Goal: Contribute content: Add original content to the website for others to see

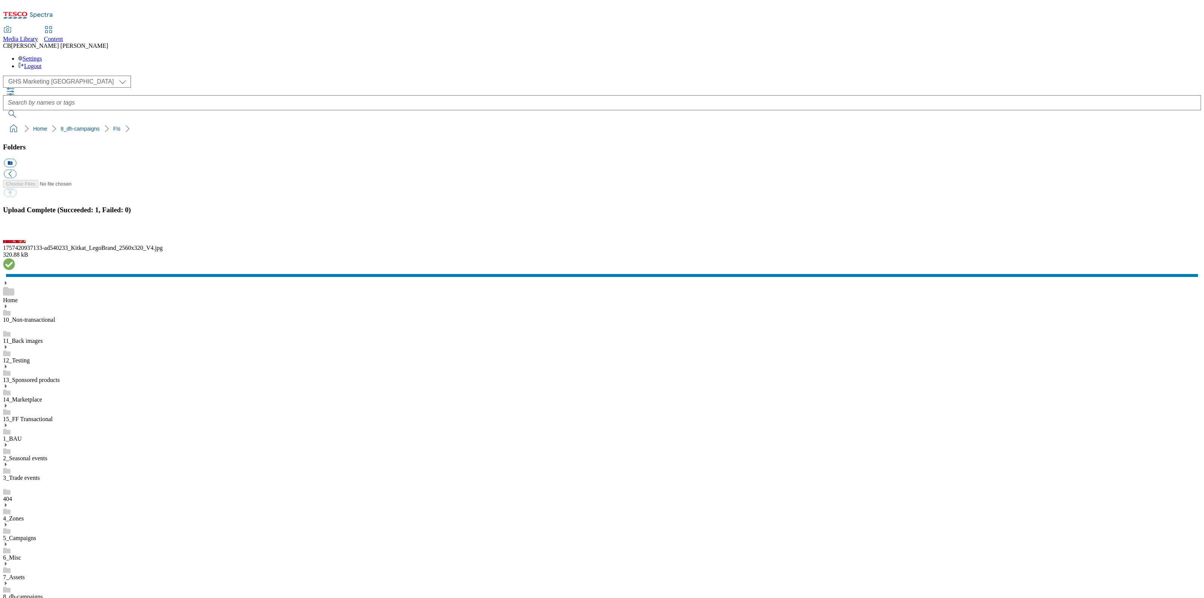
scroll to position [47, 0]
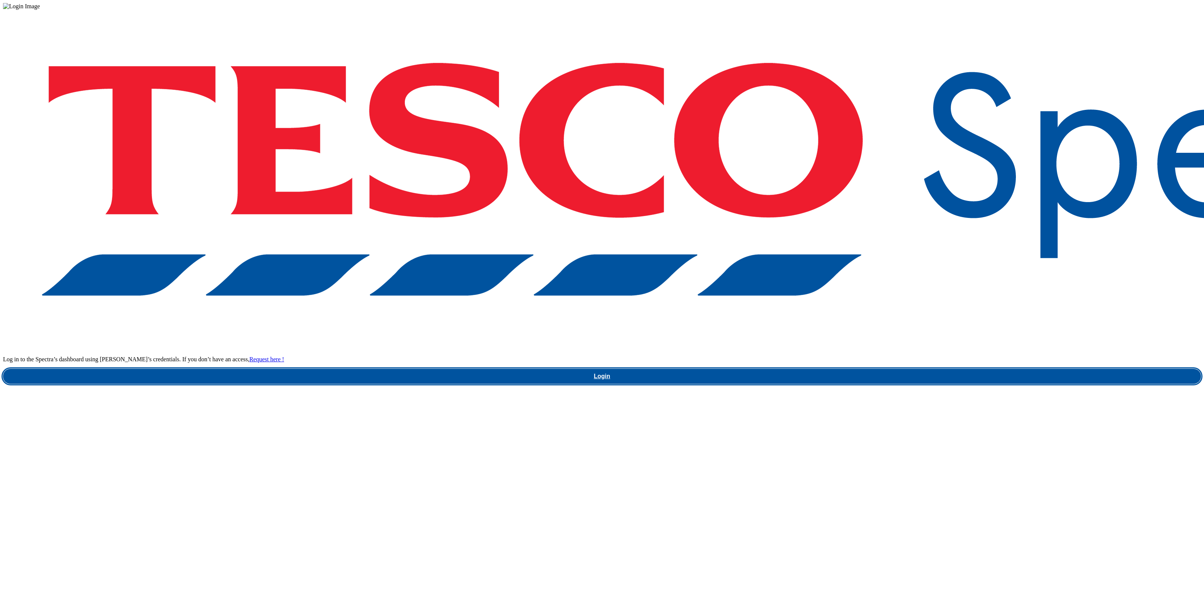
click at [861, 369] on link "Login" at bounding box center [602, 376] width 1198 height 15
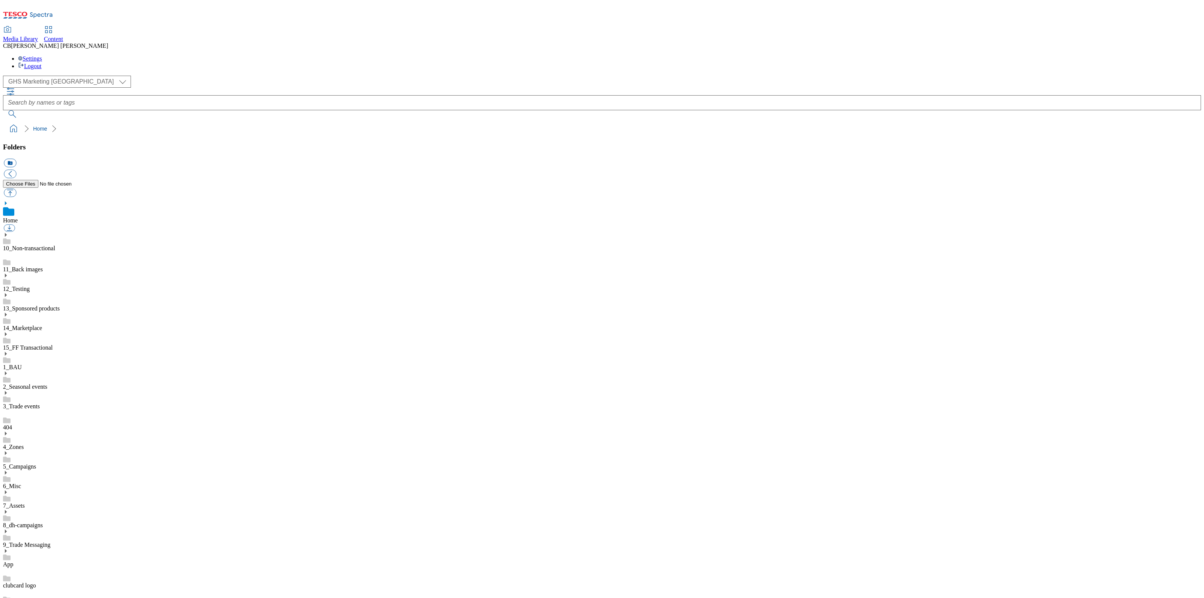
click at [8, 509] on icon at bounding box center [5, 511] width 5 height 5
click at [16, 188] on button "button" at bounding box center [10, 192] width 12 height 9
type input "C:\fakepath\1756994348742-ad541509_Summer_Ribena_LegoBrand_2560x320_V7.jpg"
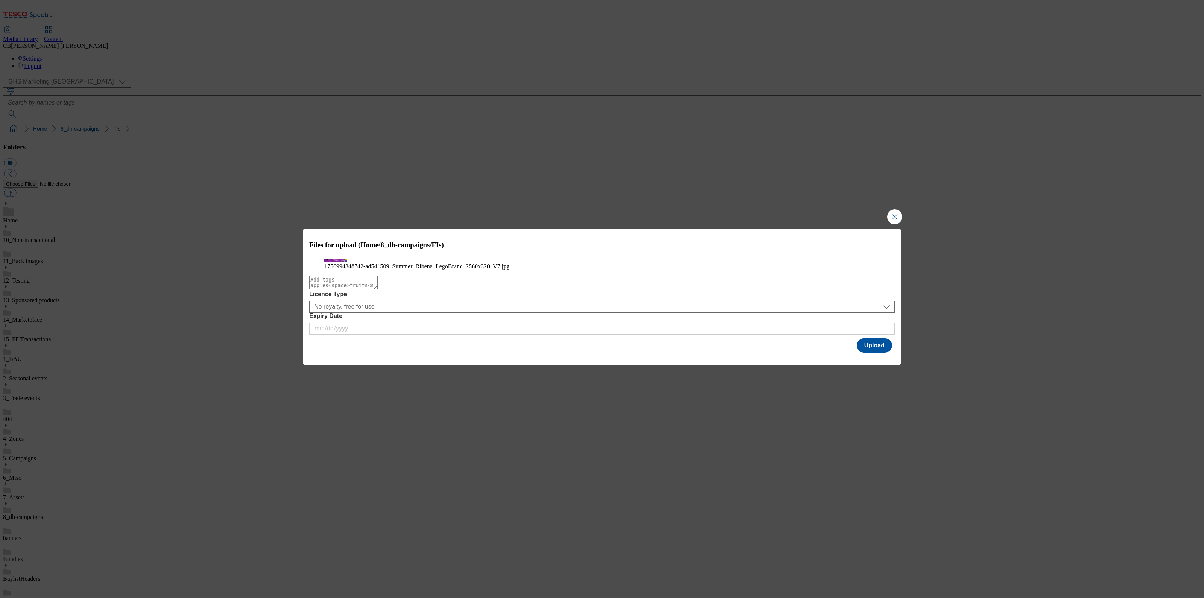
click at [880, 364] on div "Modal" at bounding box center [601, 359] width 597 height 11
click at [880, 352] on button "Upload" at bounding box center [873, 345] width 35 height 14
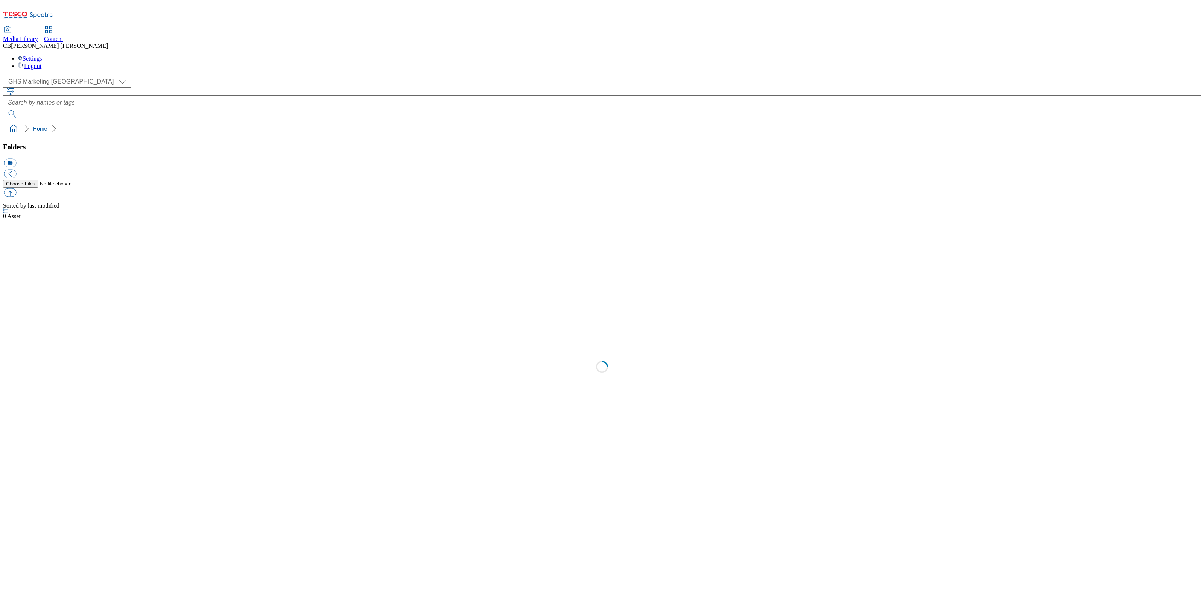
select select "flare-ghs-mktg"
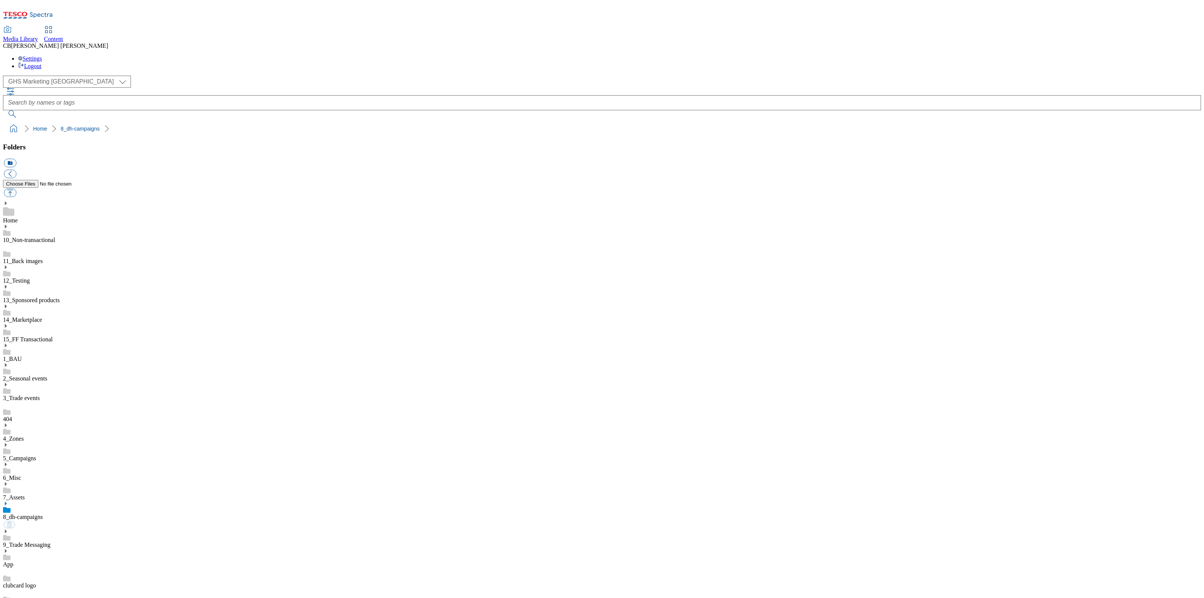
click at [8, 501] on icon at bounding box center [5, 503] width 5 height 5
click at [16, 188] on button "button" at bounding box center [10, 192] width 12 height 9
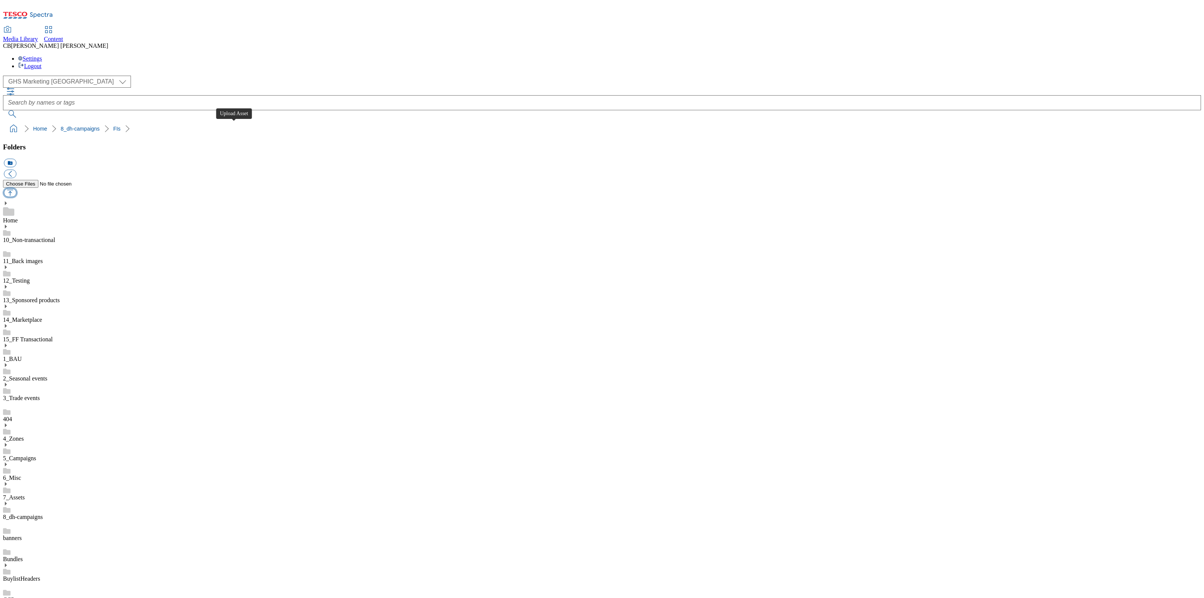
type input "C:\fakepath\Screenshot 2025-09-10 at 12.06.14.png"
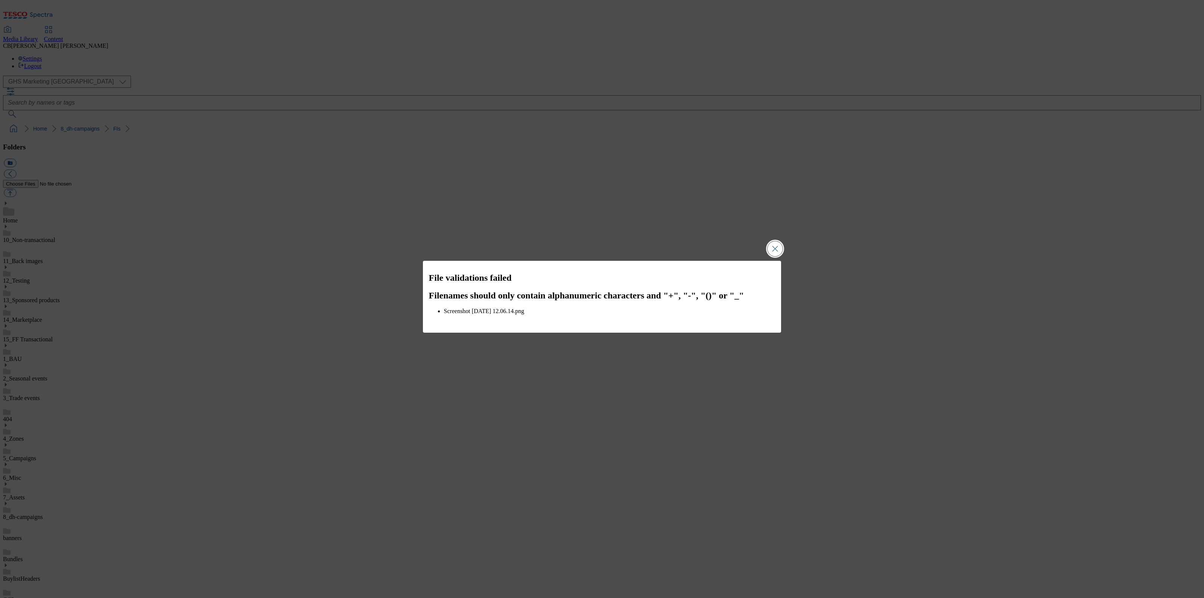
click at [770, 250] on button "Close Modal" at bounding box center [774, 248] width 15 height 15
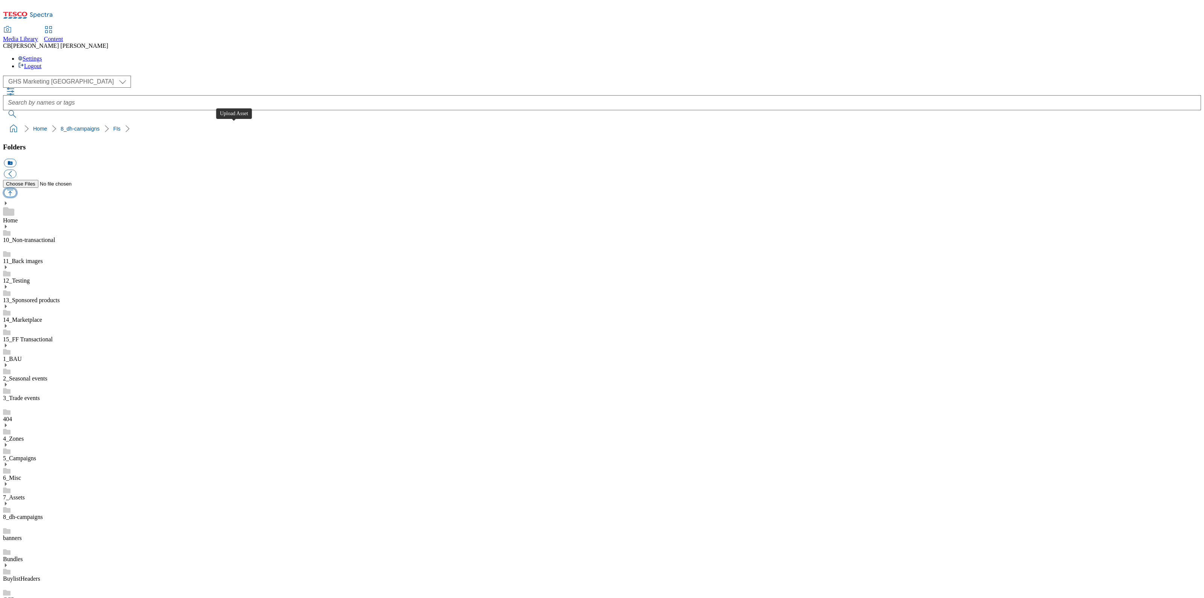
click at [16, 188] on button "button" at bounding box center [10, 192] width 12 height 9
type input "C:\fakepath\Test.png"
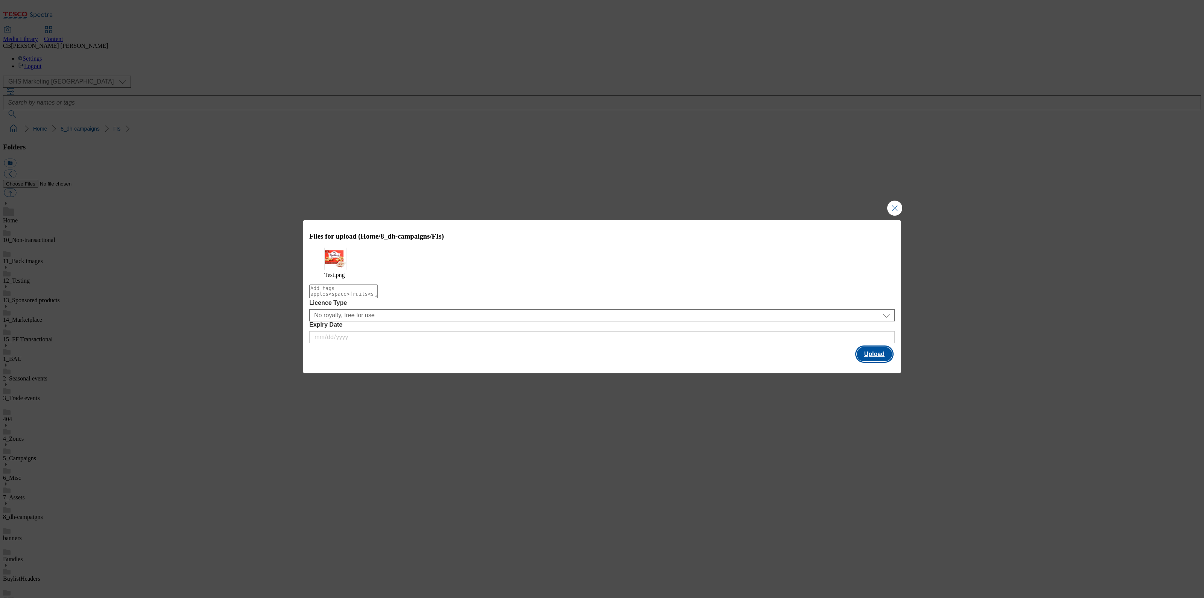
click at [870, 354] on button "Upload" at bounding box center [873, 354] width 35 height 14
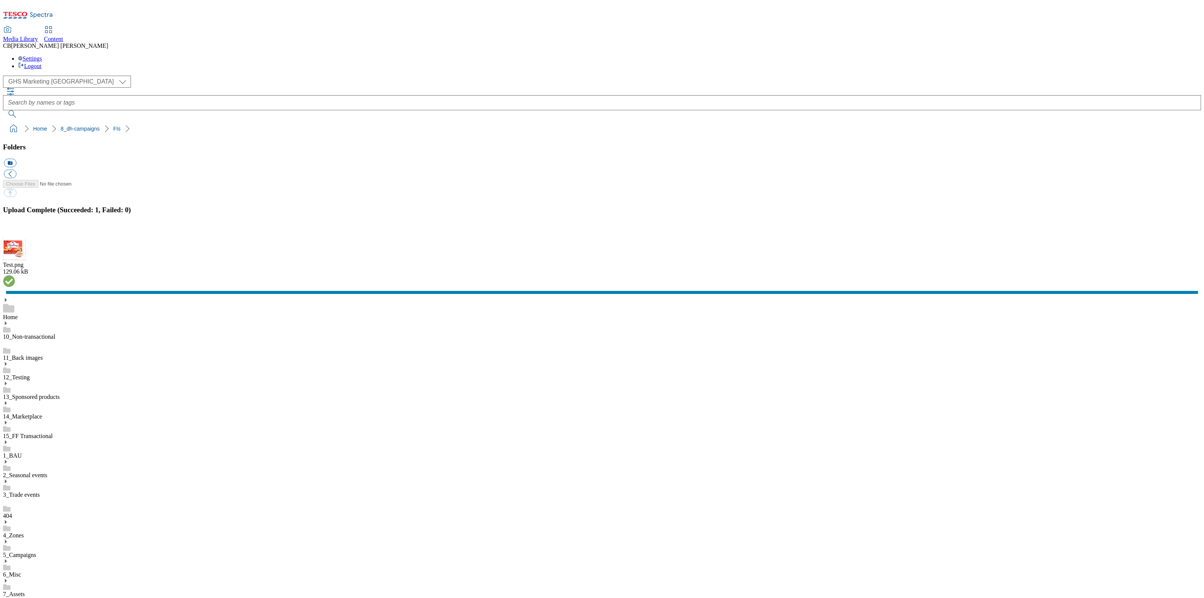
click at [15, 237] on button "button" at bounding box center [9, 233] width 11 height 7
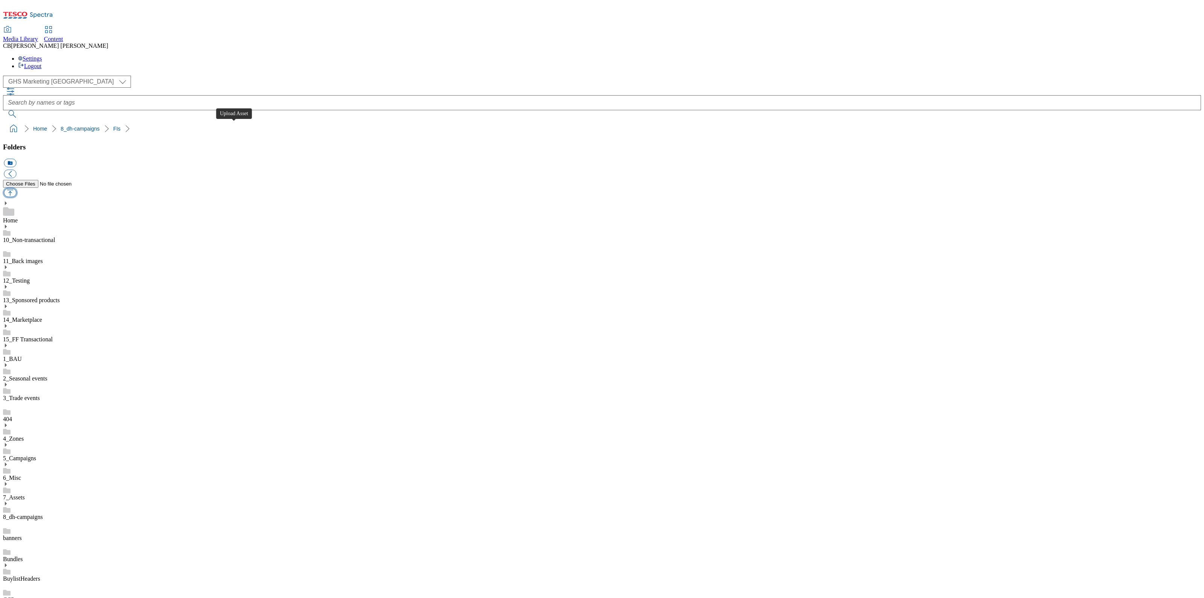
click at [16, 188] on button "button" at bounding box center [10, 192] width 12 height 9
type input "C:\fakepath\1757077977464-ad541494_Reeses_LegoBrand_2560x320_V2.jpg"
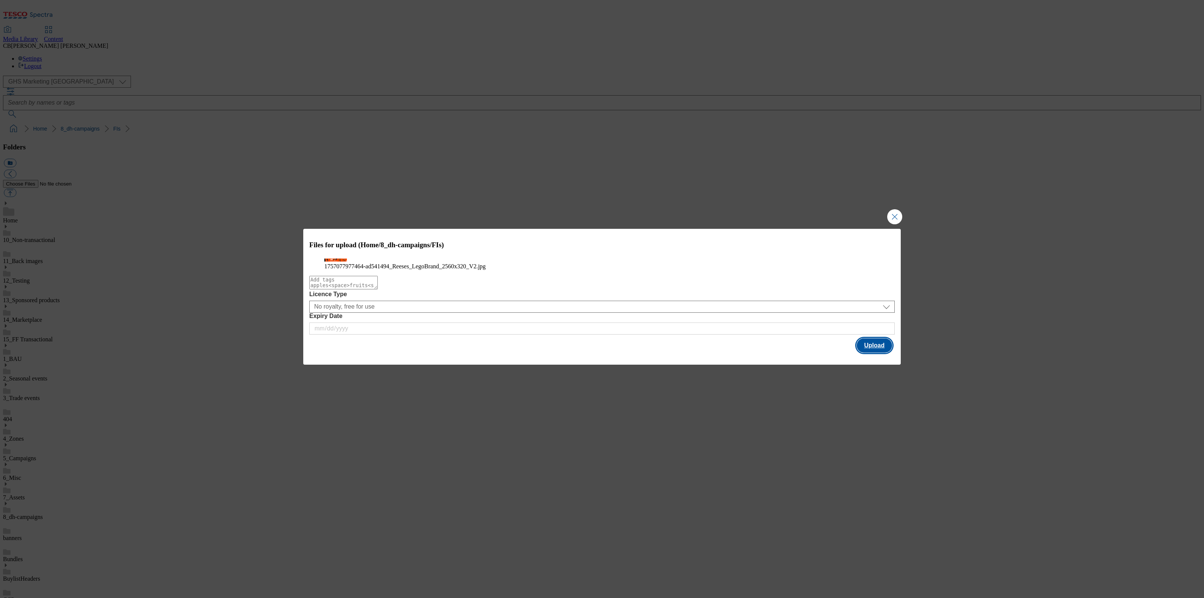
click at [874, 352] on button "Upload" at bounding box center [873, 345] width 35 height 14
